Goal: Task Accomplishment & Management: Use online tool/utility

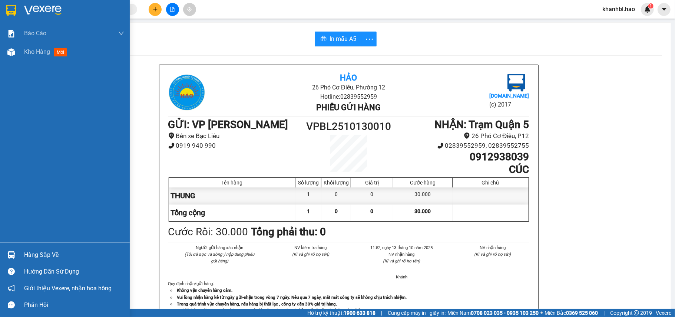
click at [15, 10] on img at bounding box center [11, 10] width 10 height 11
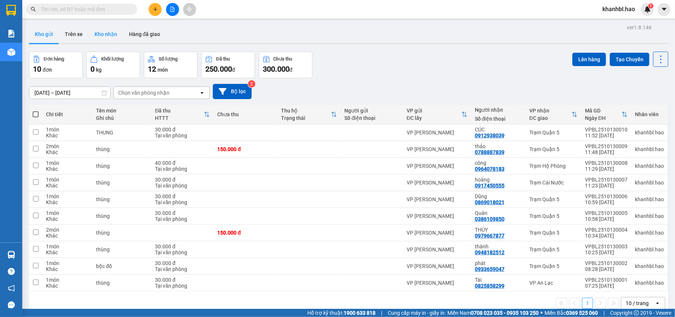
click at [102, 34] on button "Kho nhận" at bounding box center [106, 34] width 34 height 18
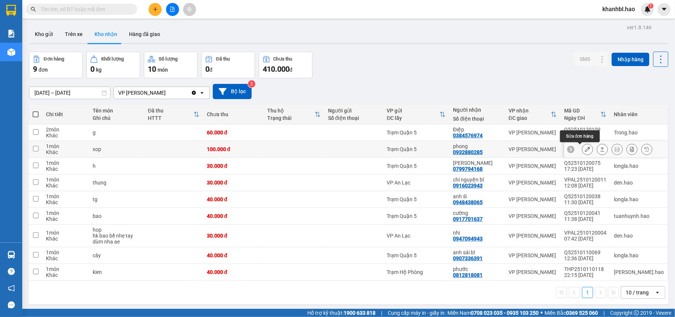
click at [585, 152] on icon at bounding box center [587, 148] width 5 height 5
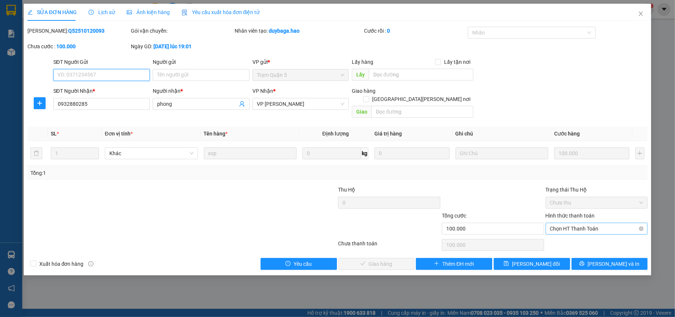
click at [581, 223] on span "Chọn HT Thanh Toán" at bounding box center [596, 228] width 93 height 11
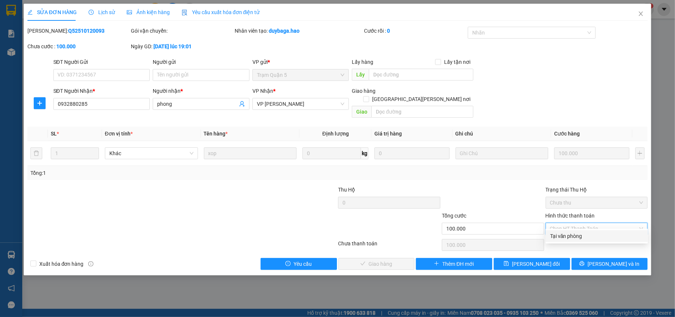
drag, startPoint x: 580, startPoint y: 235, endPoint x: 450, endPoint y: 235, distance: 130.8
click at [580, 235] on div "Tại văn phòng" at bounding box center [596, 236] width 93 height 8
type input "0"
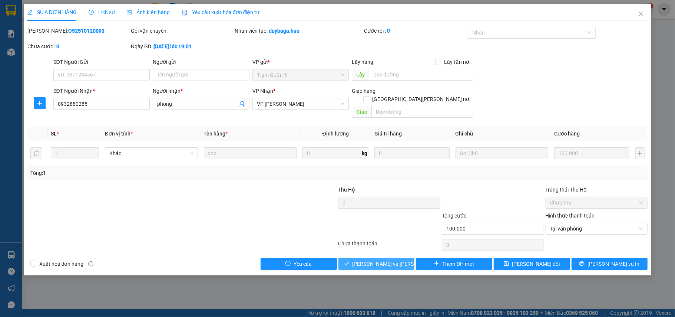
drag, startPoint x: 375, startPoint y: 255, endPoint x: 381, endPoint y: 252, distance: 6.5
click at [375, 259] on span "[PERSON_NAME] và [PERSON_NAME] hàng" at bounding box center [403, 263] width 100 height 8
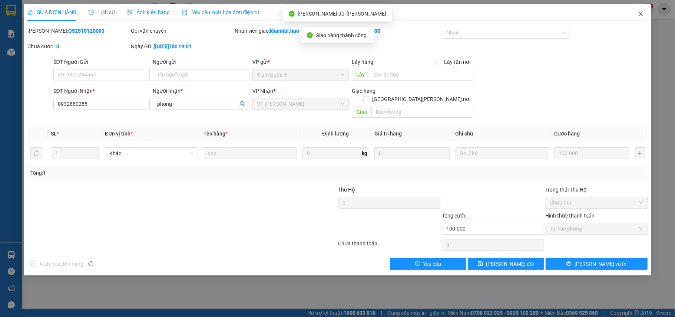
click at [643, 15] on icon "close" at bounding box center [641, 14] width 6 height 6
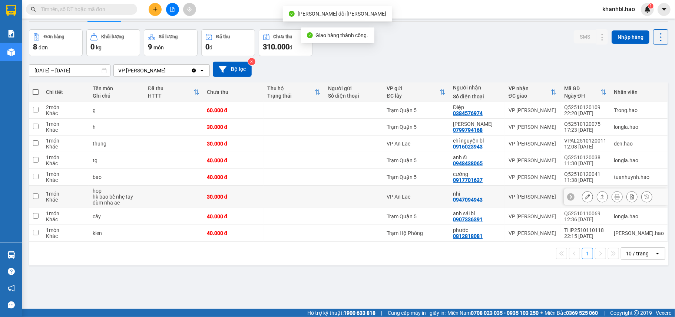
scroll to position [34, 0]
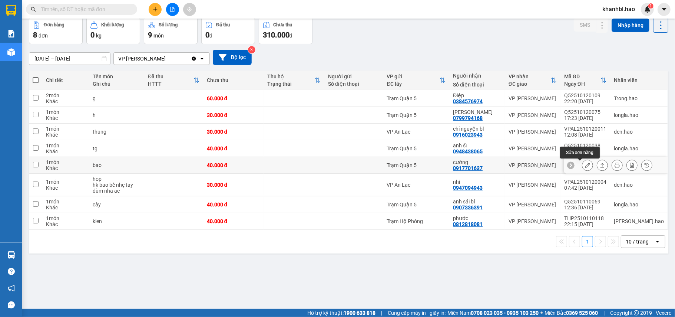
click at [585, 166] on icon at bounding box center [587, 164] width 5 height 5
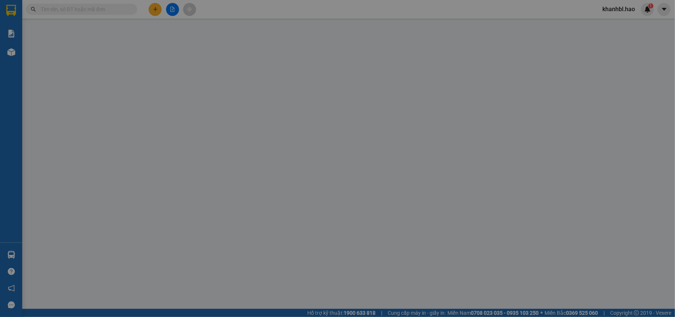
type input "0917701637"
type input "cường"
type input "40.000"
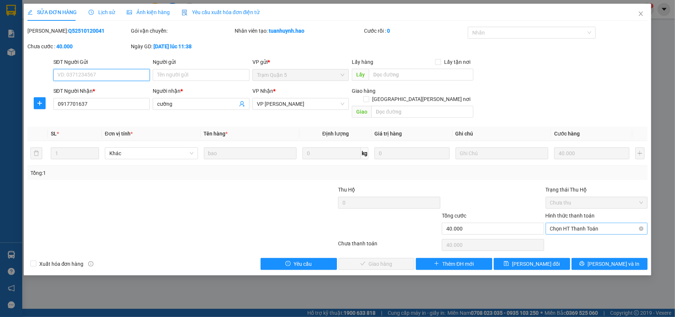
click at [585, 223] on span "Chọn HT Thanh Toán" at bounding box center [596, 228] width 93 height 11
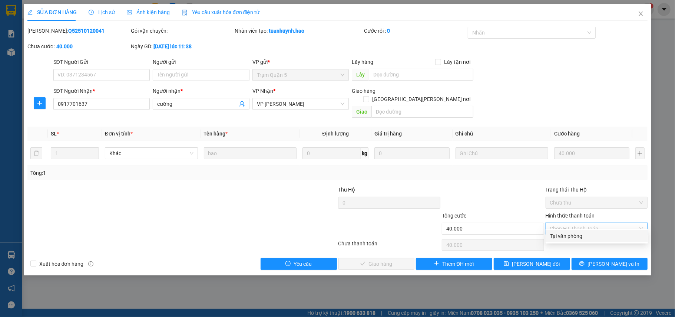
drag, startPoint x: 579, startPoint y: 231, endPoint x: 569, endPoint y: 235, distance: 10.5
click at [579, 231] on div "Tại văn phòng" at bounding box center [597, 236] width 102 height 12
type input "0"
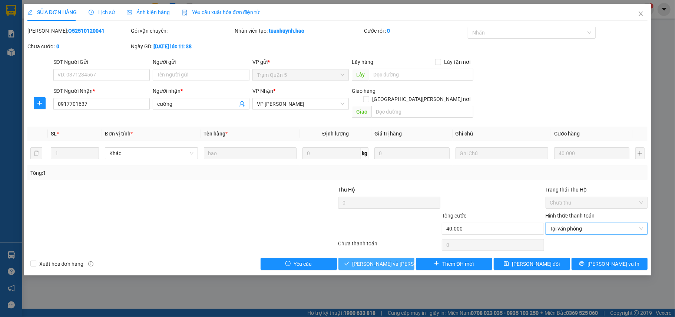
click at [396, 259] on span "[PERSON_NAME] và [PERSON_NAME] hàng" at bounding box center [403, 263] width 100 height 8
